Goal: Task Accomplishment & Management: Use online tool/utility

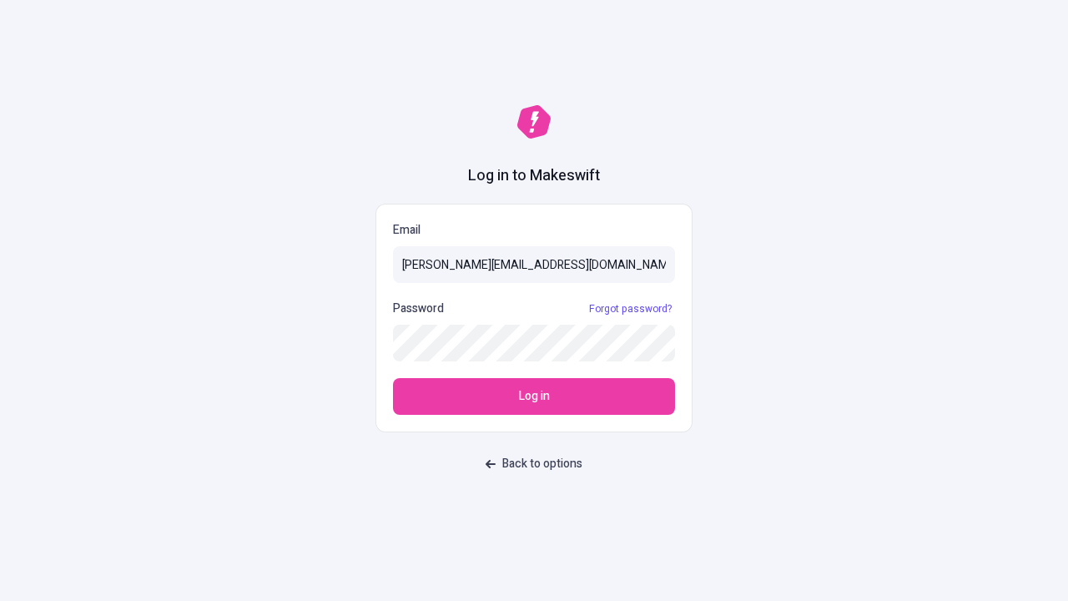
type input "[PERSON_NAME][EMAIL_ADDRESS][DOMAIN_NAME]"
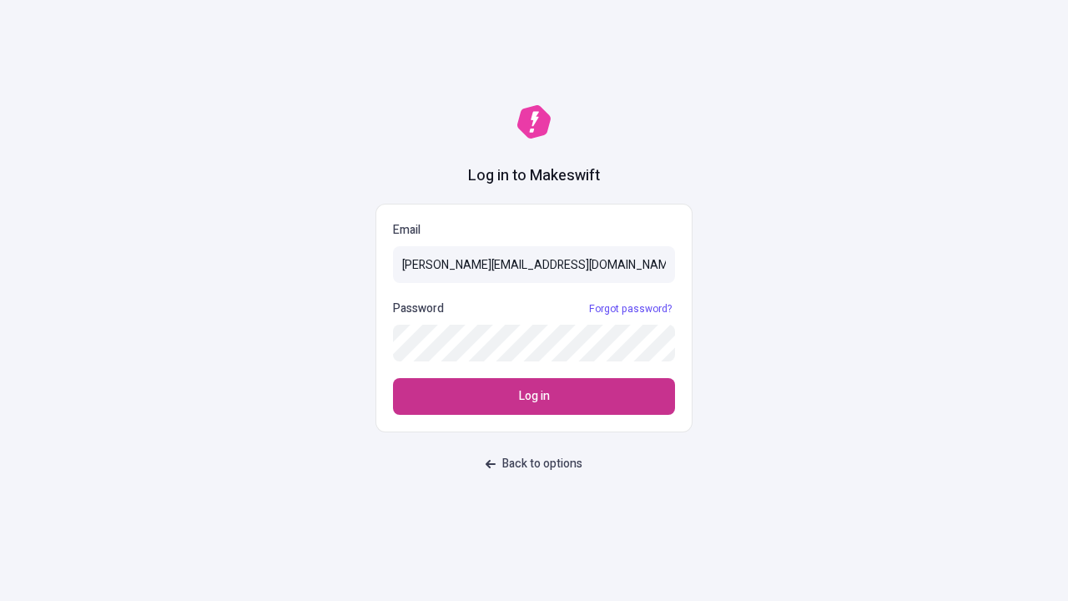
click at [534, 396] on span "Log in" at bounding box center [534, 396] width 31 height 18
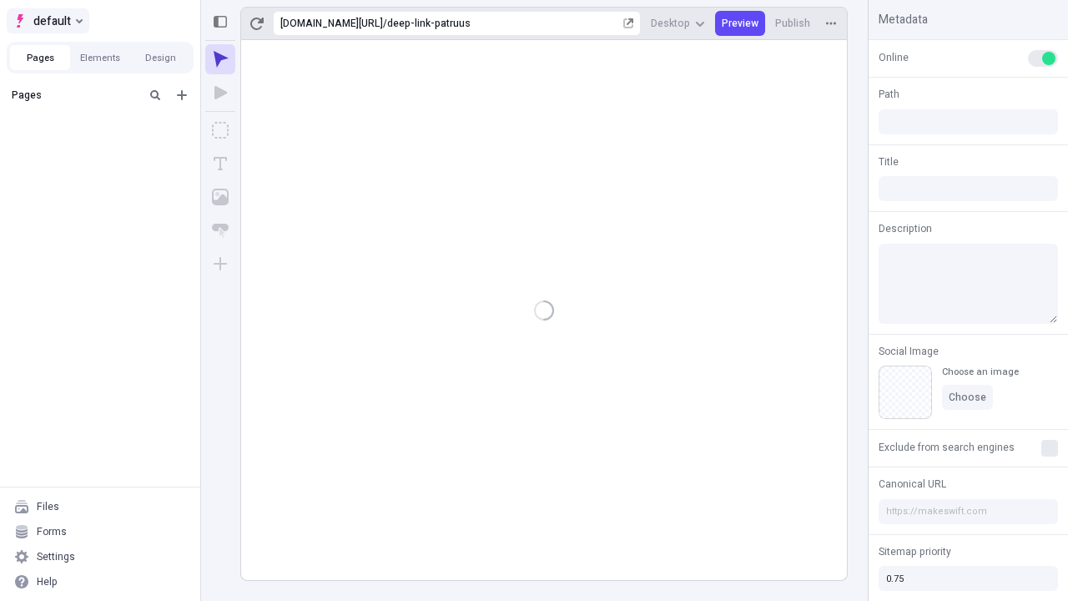
click at [47, 21] on span "default" at bounding box center [52, 21] width 38 height 20
type input "/deep-link-patruus"
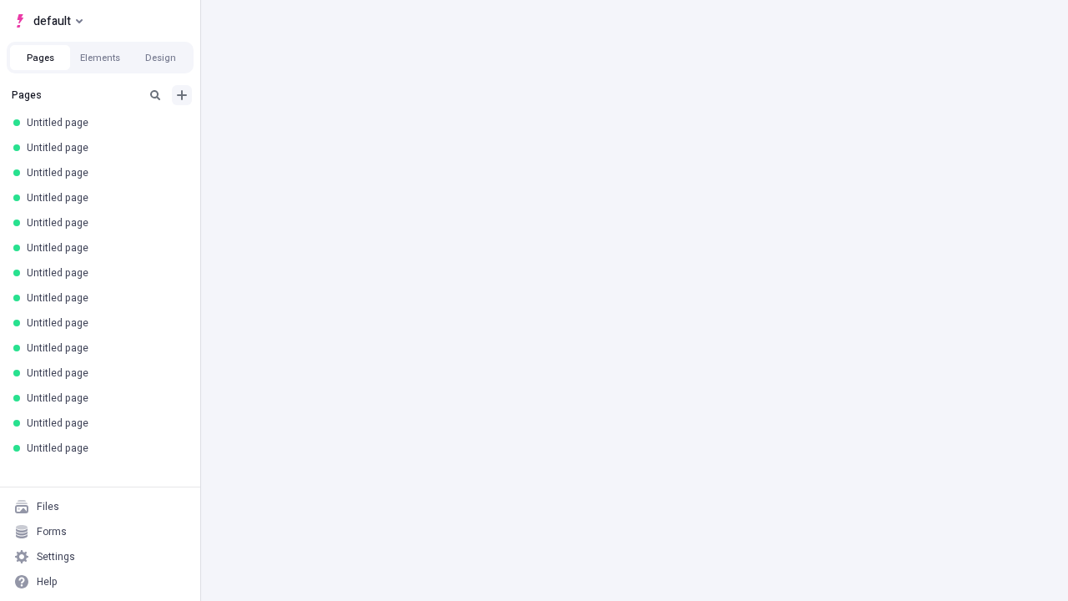
click at [182, 95] on icon "Add new" at bounding box center [182, 95] width 10 height 10
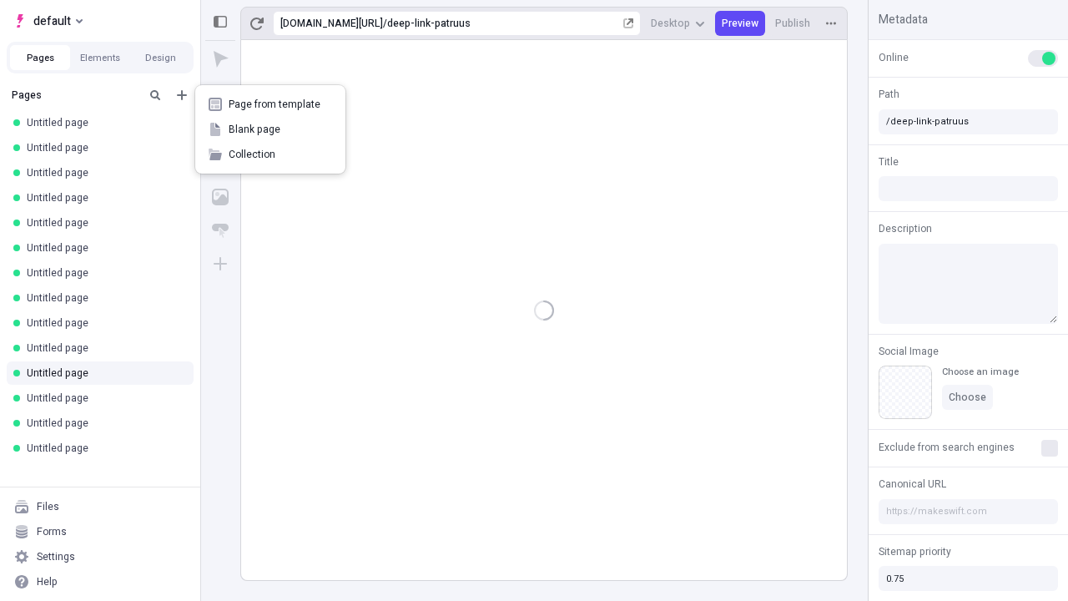
click at [270, 129] on span "Blank page" at bounding box center [280, 129] width 103 height 13
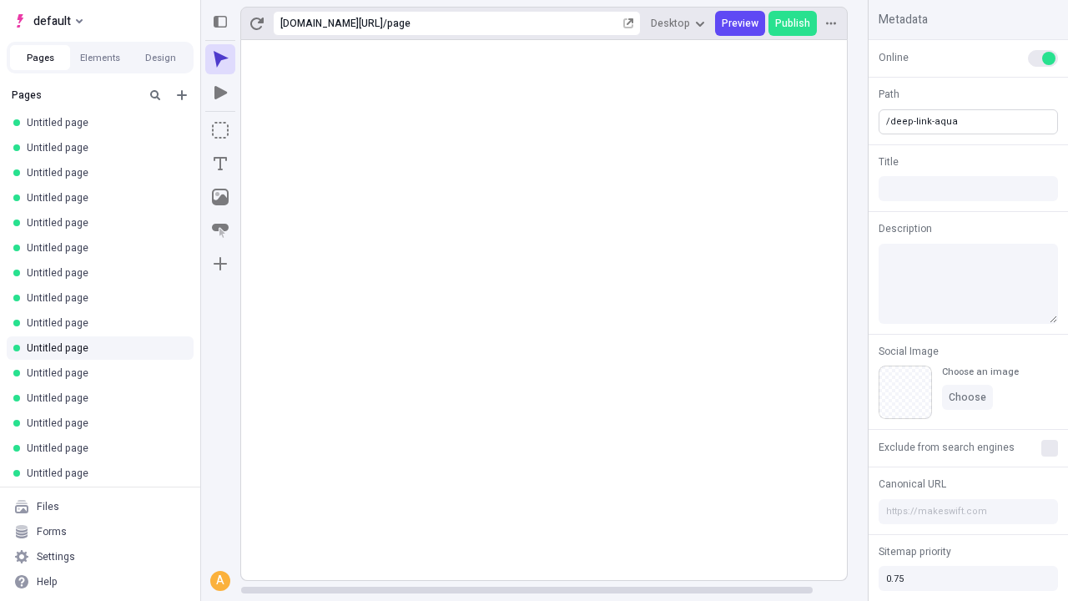
type input "/deep-link-aqua"
